Goal: Transaction & Acquisition: Subscribe to service/newsletter

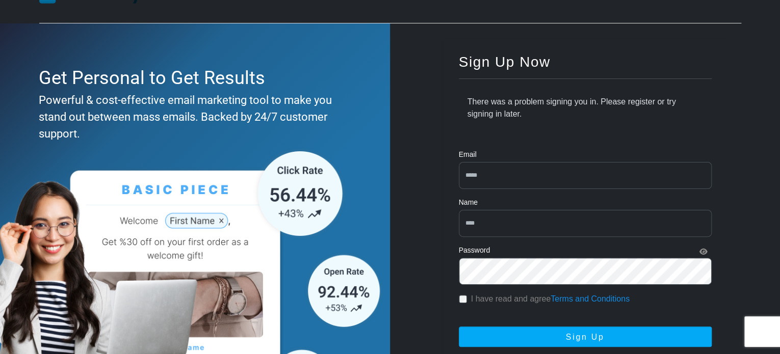
scroll to position [51, 0]
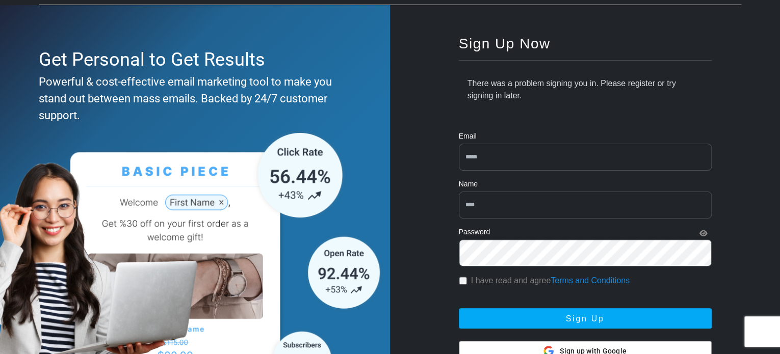
click at [440, 110] on div "Sign Up Now There was a problem signing you in. Please register or try signing …" at bounding box center [585, 215] width 390 height 420
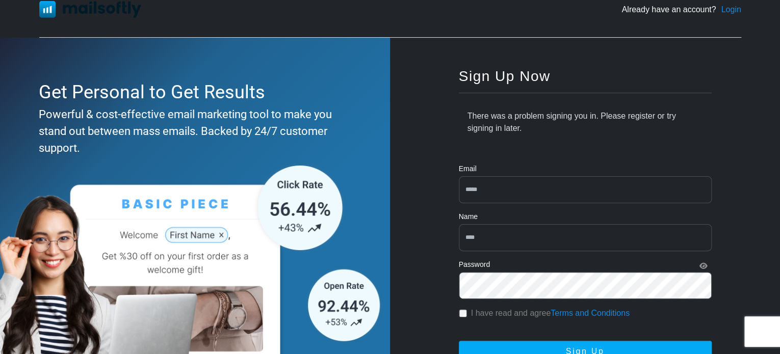
scroll to position [0, 0]
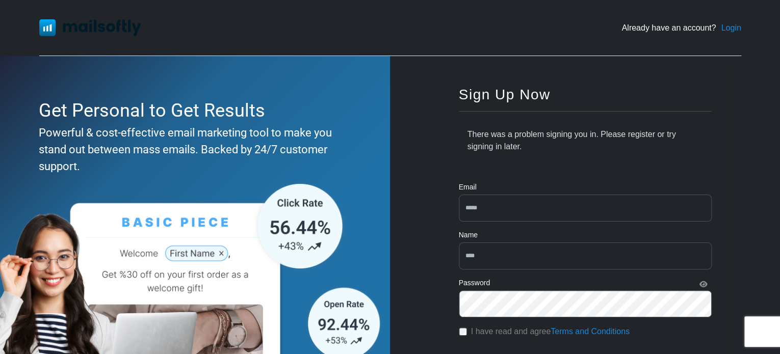
click at [730, 26] on link "Login" at bounding box center [731, 28] width 20 height 12
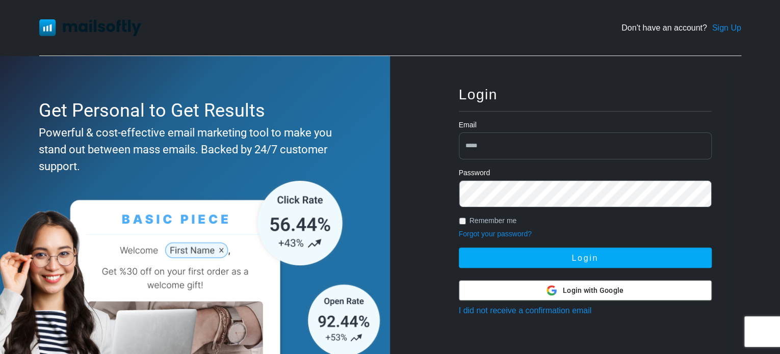
click at [580, 288] on span "Login with Google" at bounding box center [593, 291] width 61 height 11
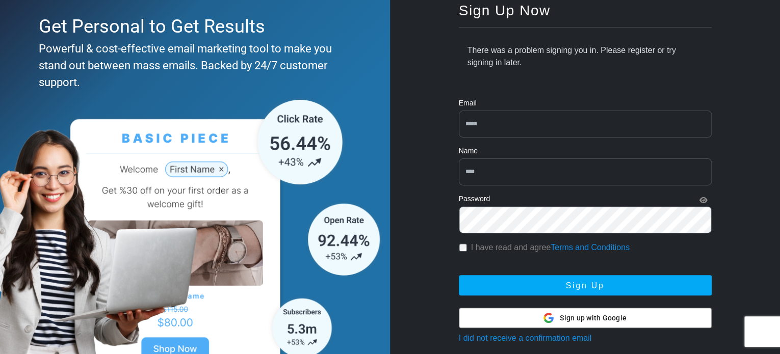
scroll to position [102, 0]
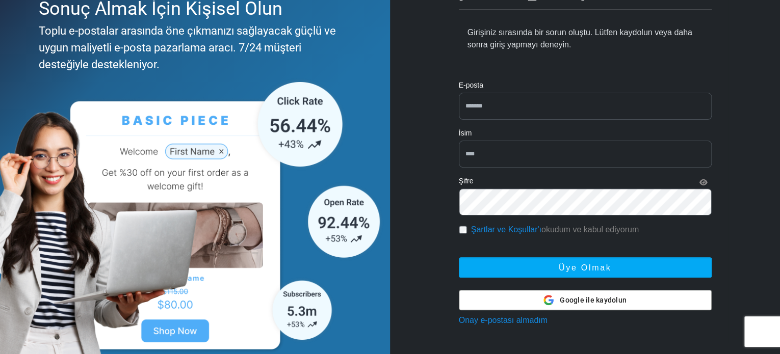
click at [600, 56] on div "Girişiniz sırasında bir sorun oluştu. Lütfen kaydolun veya daha sonra giriş yap…" at bounding box center [585, 39] width 253 height 42
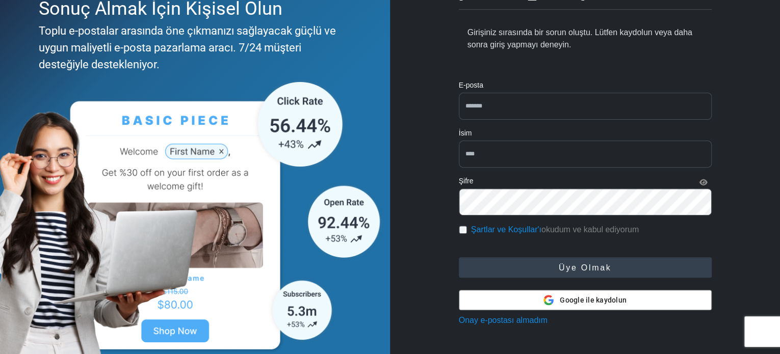
click at [561, 262] on button "Üye olmak" at bounding box center [585, 268] width 253 height 20
